Goal: Task Accomplishment & Management: Complete application form

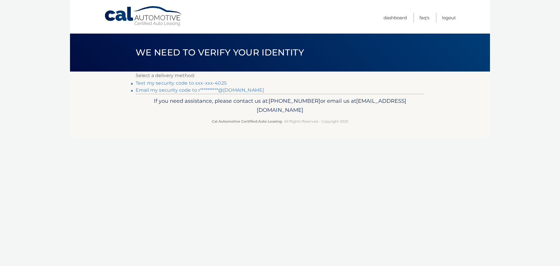
click at [203, 85] on link "Text my security code to xxx-xxx-4025" at bounding box center [181, 83] width 91 height 6
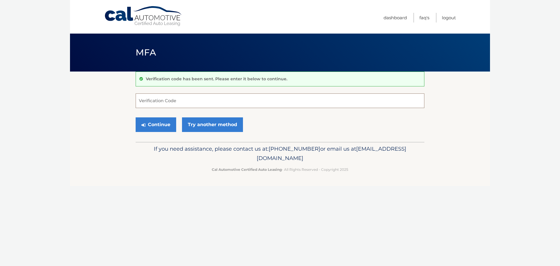
click at [188, 105] on input "Verification Code" at bounding box center [280, 100] width 289 height 15
type input "548342"
click at [136, 117] on button "Continue" at bounding box center [156, 124] width 41 height 15
click at [146, 129] on button "Continue" at bounding box center [156, 124] width 41 height 15
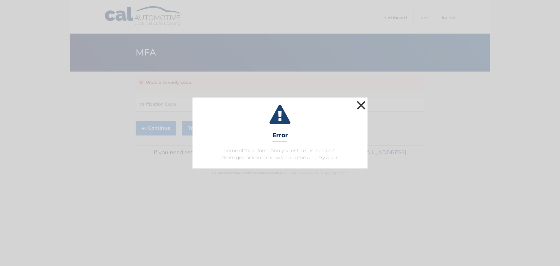
click at [363, 105] on button "×" at bounding box center [361, 105] width 12 height 12
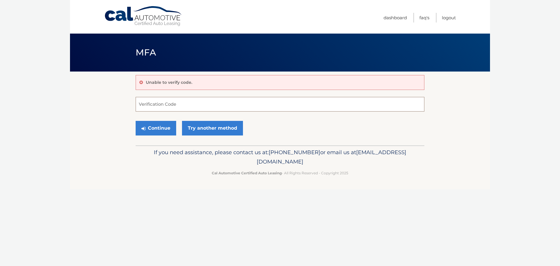
click at [273, 110] on input "Verification Code" at bounding box center [280, 104] width 289 height 15
click at [162, 101] on input "Verification Code" at bounding box center [280, 104] width 289 height 15
type input "548342"
click at [168, 131] on button "Continue" at bounding box center [156, 128] width 41 height 15
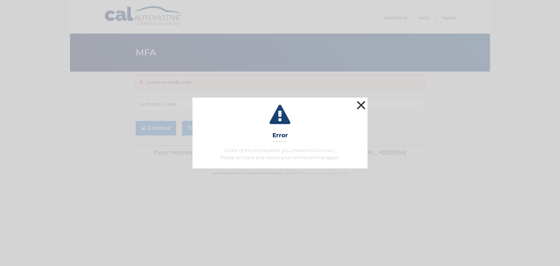
click at [365, 109] on button "×" at bounding box center [361, 105] width 12 height 12
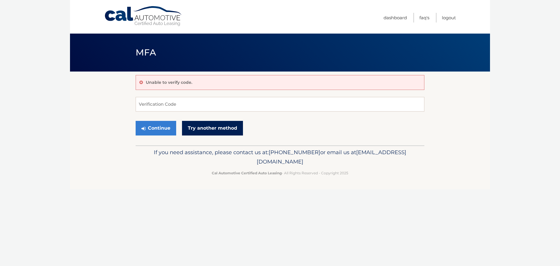
click at [224, 124] on link "Try another method" at bounding box center [212, 128] width 61 height 15
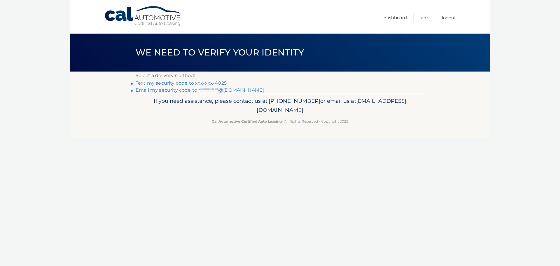
click at [196, 84] on link "Text my security code to xxx-xxx-4025" at bounding box center [181, 83] width 91 height 6
click at [193, 84] on link "Text my security code to xxx-xxx-4025" at bounding box center [181, 83] width 91 height 6
click at [169, 93] on li "**********" at bounding box center [280, 90] width 289 height 7
click at [169, 91] on link "**********" at bounding box center [200, 90] width 128 height 6
